Goal: Information Seeking & Learning: Learn about a topic

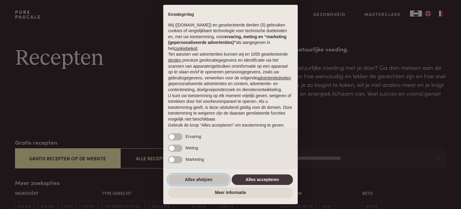
click at [197, 181] on button "Alles afwijzen" at bounding box center [198, 179] width 61 height 11
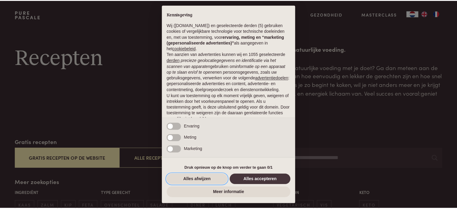
scroll to position [32, 0]
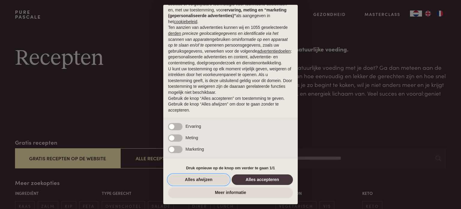
click at [197, 181] on button "Alles afwijzen" at bounding box center [198, 179] width 61 height 11
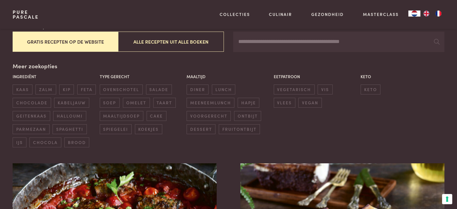
scroll to position [120, 0]
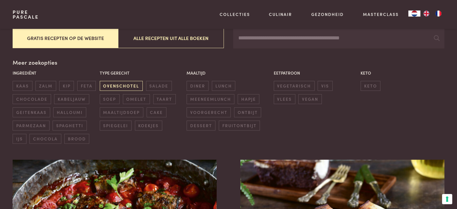
click at [130, 83] on span "ovenschotel" at bounding box center [121, 86] width 43 height 10
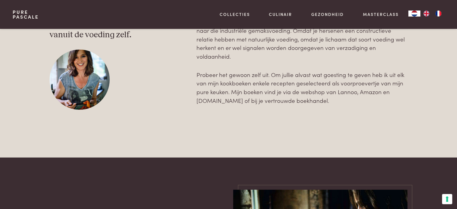
scroll to position [1729, 0]
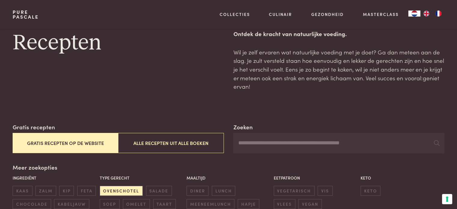
scroll to position [2, 0]
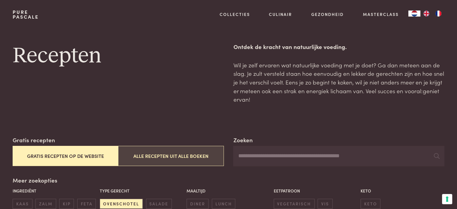
click at [153, 151] on button "Alle recepten uit alle boeken" at bounding box center [170, 156] width 105 height 20
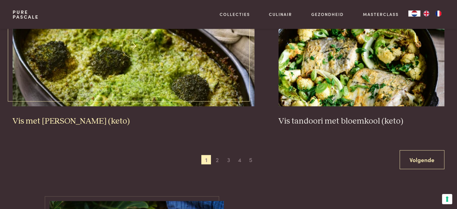
scroll to position [1158, 0]
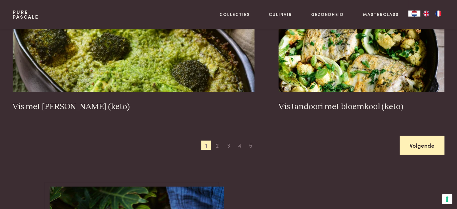
click at [425, 144] on link "Volgende" at bounding box center [421, 145] width 45 height 19
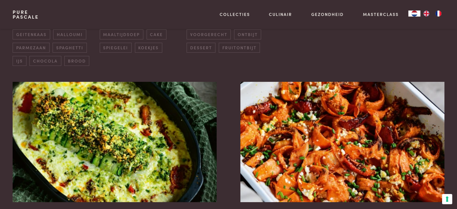
scroll to position [228, 0]
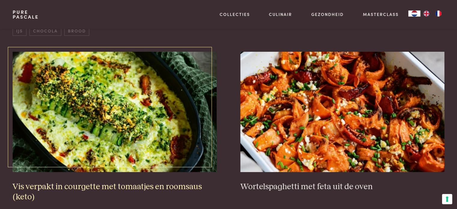
click at [113, 114] on img at bounding box center [115, 112] width 204 height 120
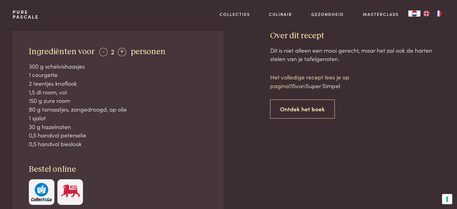
scroll to position [270, 0]
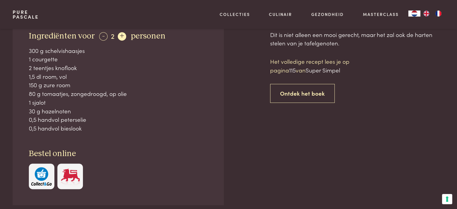
click at [122, 35] on div "+" at bounding box center [122, 36] width 8 height 8
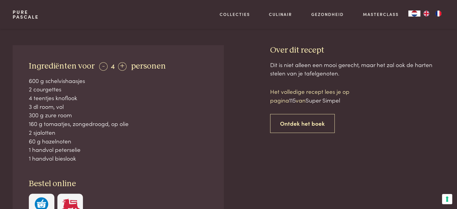
scroll to position [210, 0]
